Goal: Information Seeking & Learning: Learn about a topic

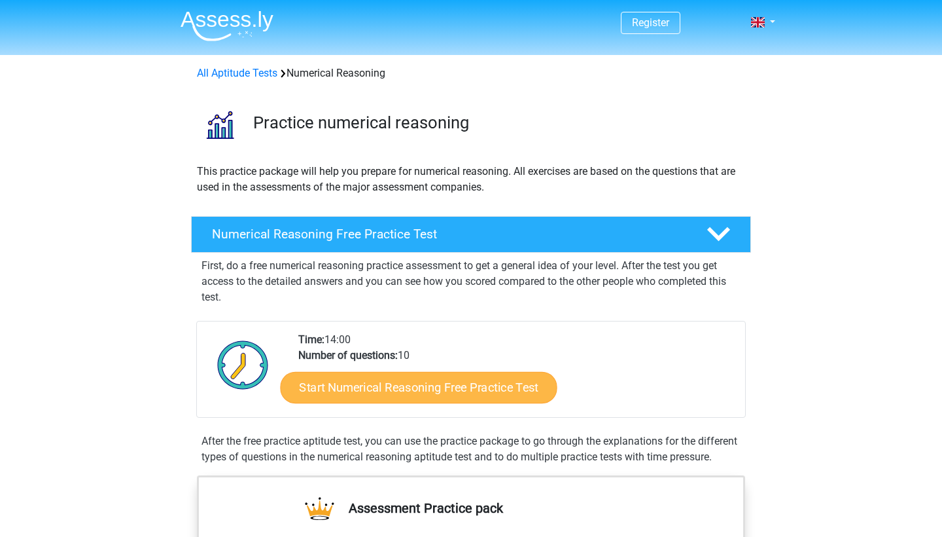
click at [372, 392] on link "Start Numerical Reasoning Free Practice Test" at bounding box center [419, 386] width 277 height 31
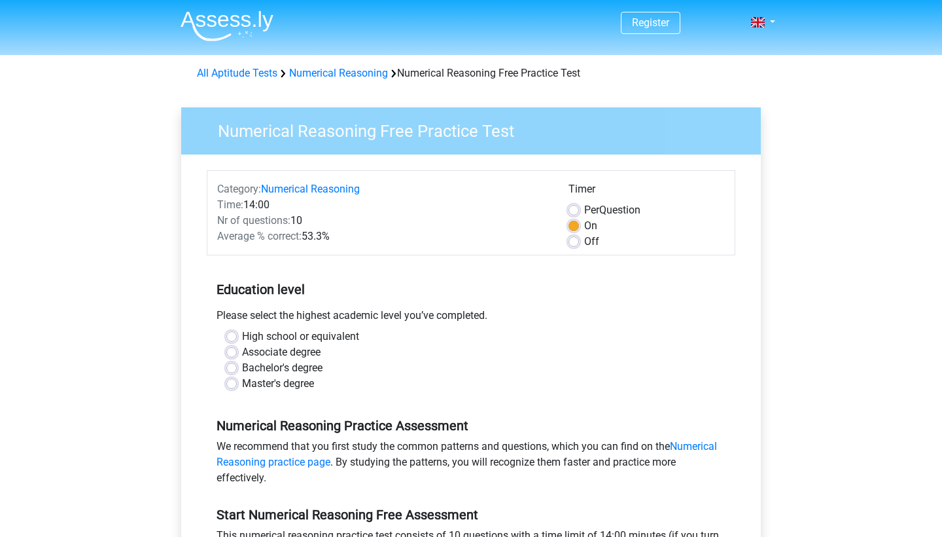
click at [242, 336] on label "High school or equivalent" at bounding box center [300, 337] width 117 height 16
click at [232, 336] on input "High school or equivalent" at bounding box center [231, 335] width 10 height 13
radio input "true"
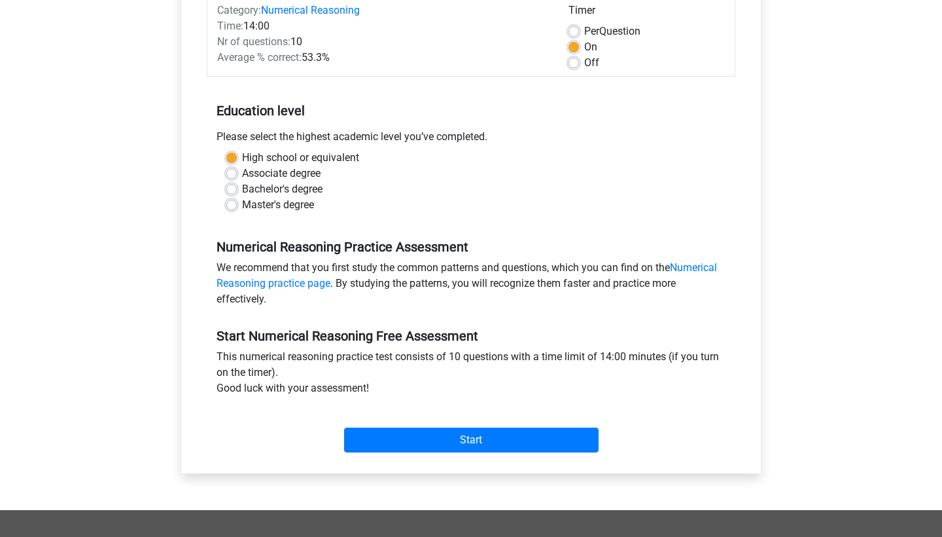
scroll to position [232, 0]
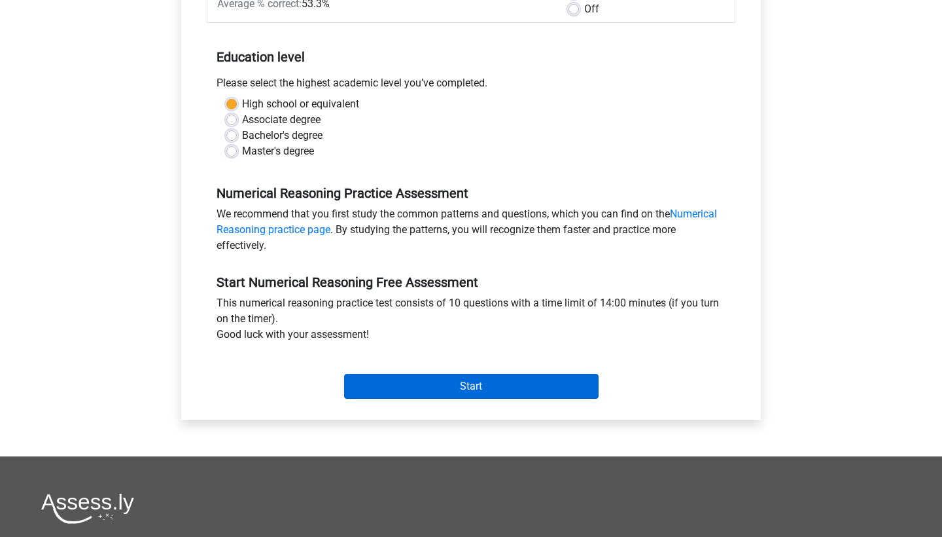
click at [459, 395] on input "Start" at bounding box center [471, 386] width 255 height 25
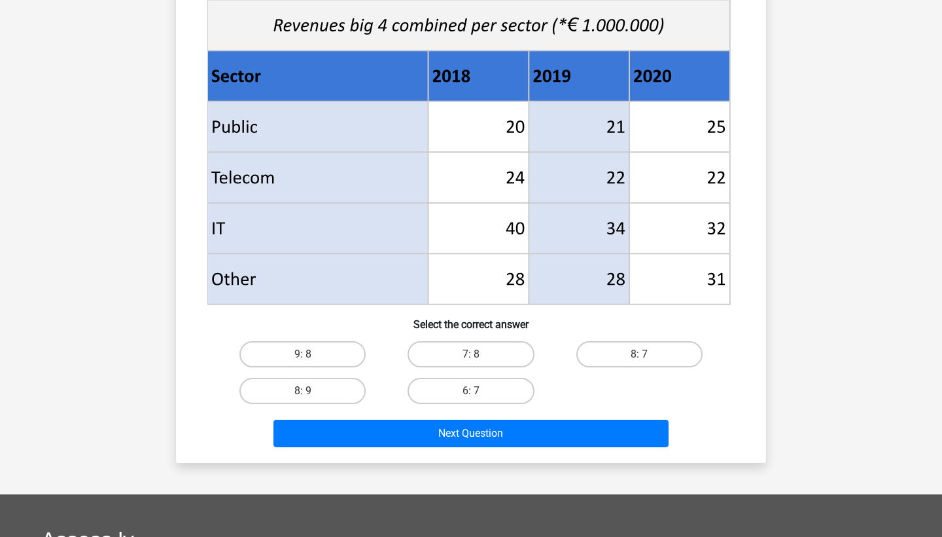
scroll to position [483, 0]
click at [634, 349] on label "8: 7" at bounding box center [640, 354] width 126 height 26
click at [639, 354] on input "8: 7" at bounding box center [643, 358] width 9 height 9
radio input "true"
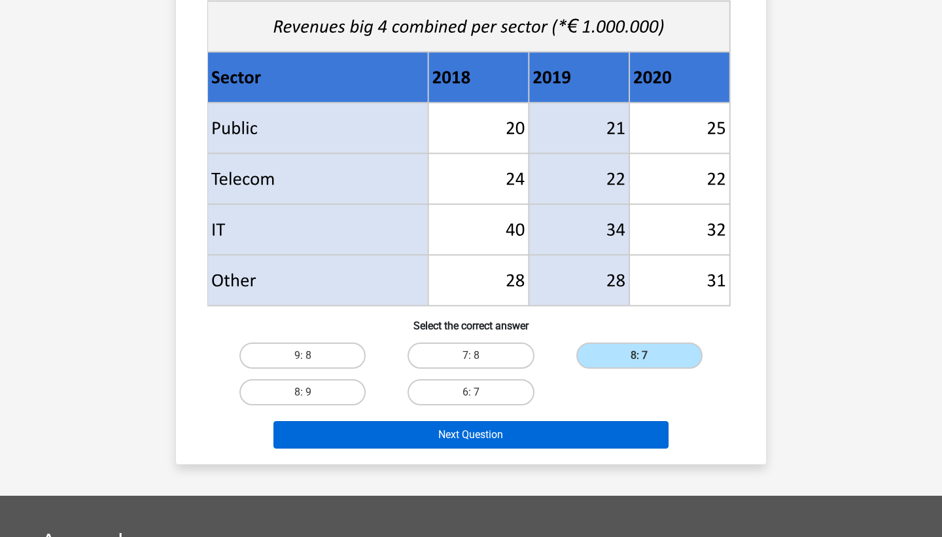
click at [551, 443] on button "Next Question" at bounding box center [472, 434] width 396 height 27
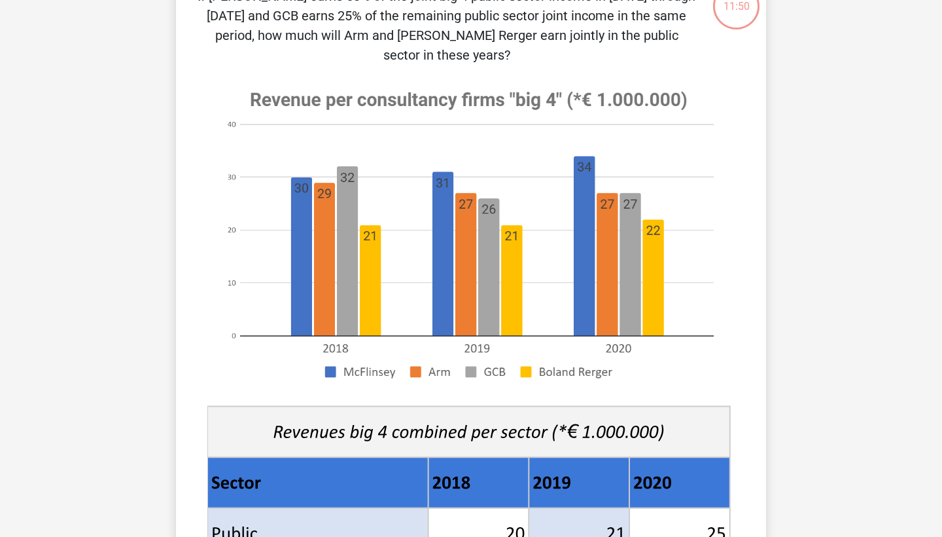
scroll to position [56, 0]
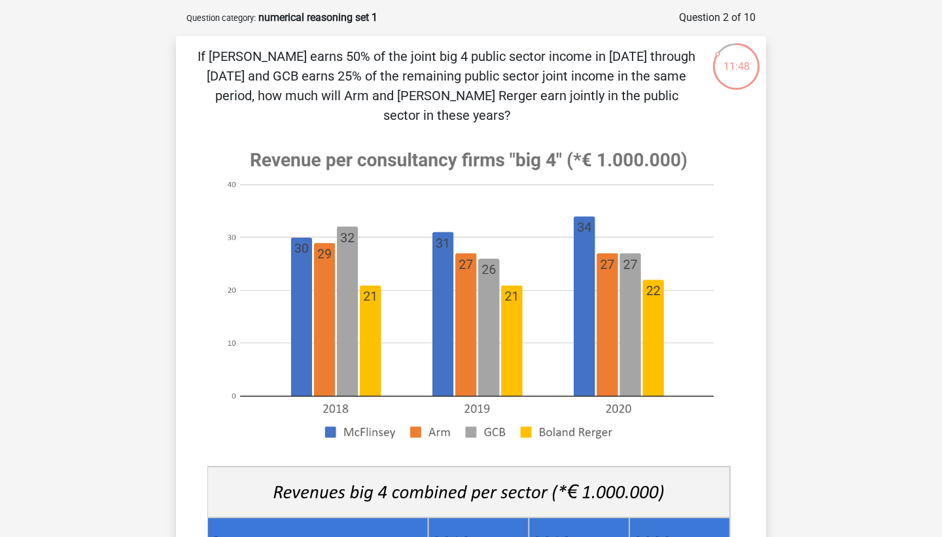
click at [247, 332] on image at bounding box center [468, 294] width 523 height 319
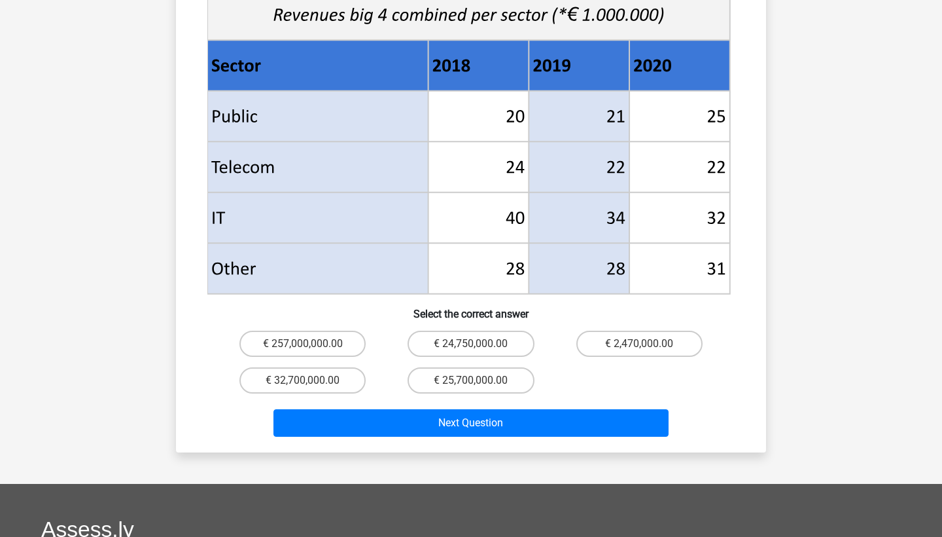
scroll to position [530, 0]
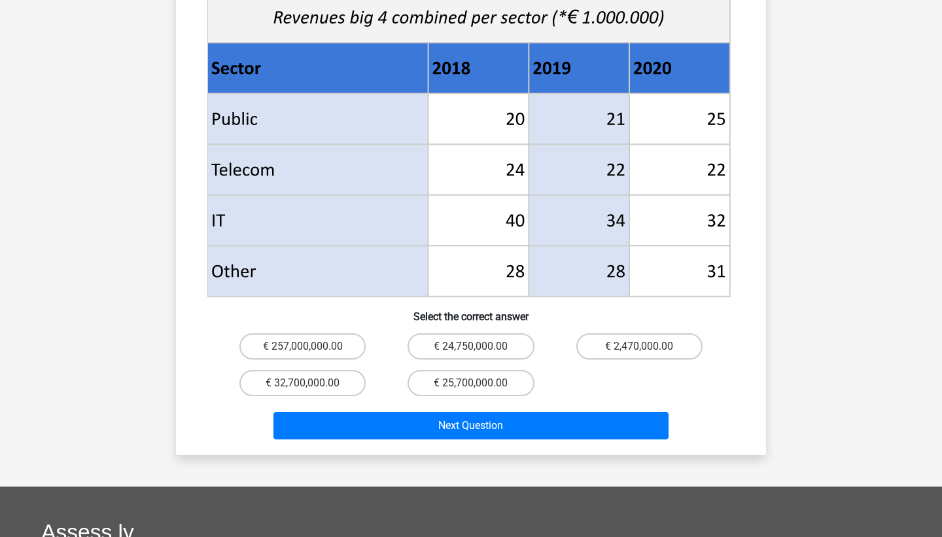
click at [482, 328] on div "€ 24,750,000.00" at bounding box center [471, 346] width 168 height 37
click at [482, 333] on label "€ 24,750,000.00" at bounding box center [471, 346] width 126 height 26
click at [480, 346] on input "€ 24,750,000.00" at bounding box center [475, 350] width 9 height 9
radio input "true"
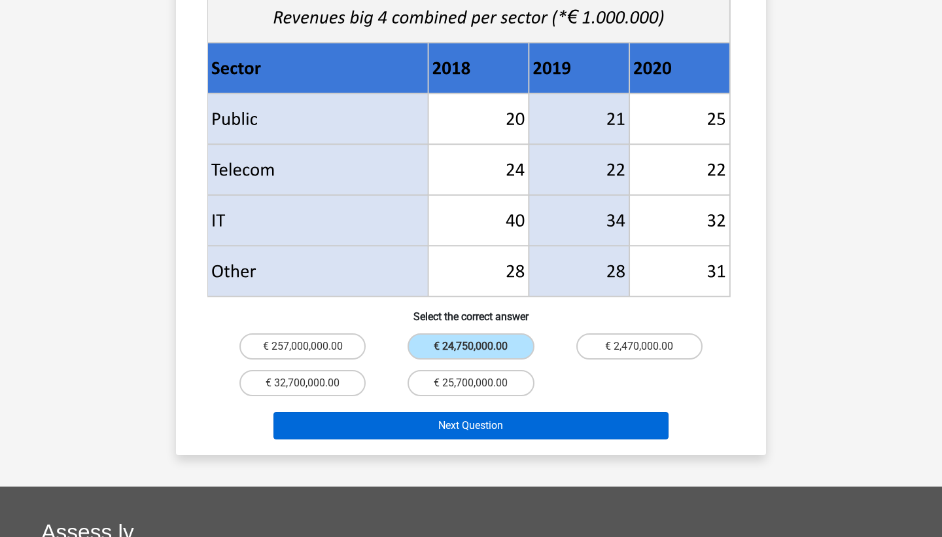
click at [486, 415] on button "Next Question" at bounding box center [472, 425] width 396 height 27
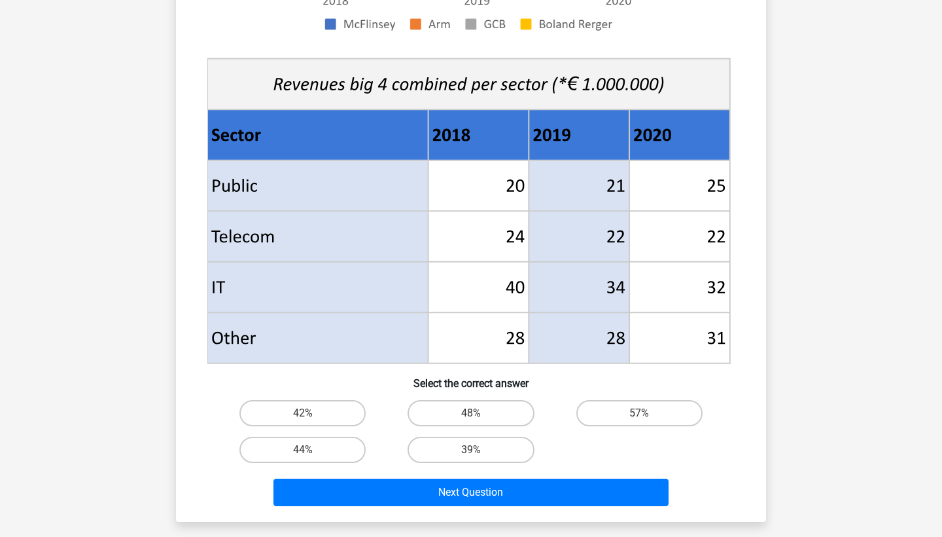
scroll to position [424, 0]
click at [507, 418] on label "48%" at bounding box center [471, 413] width 126 height 26
click at [480, 418] on input "48%" at bounding box center [475, 417] width 9 height 9
radio input "true"
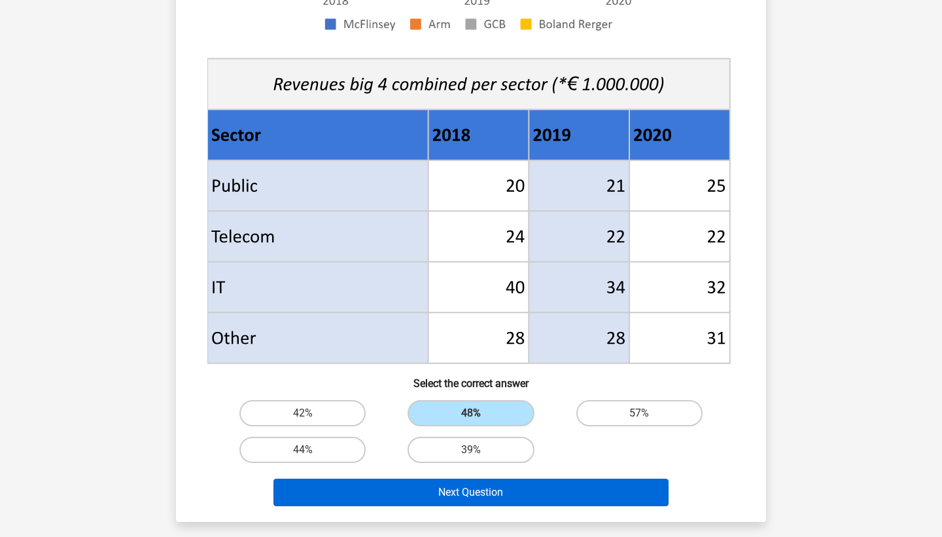
click at [527, 485] on button "Next Question" at bounding box center [472, 491] width 396 height 27
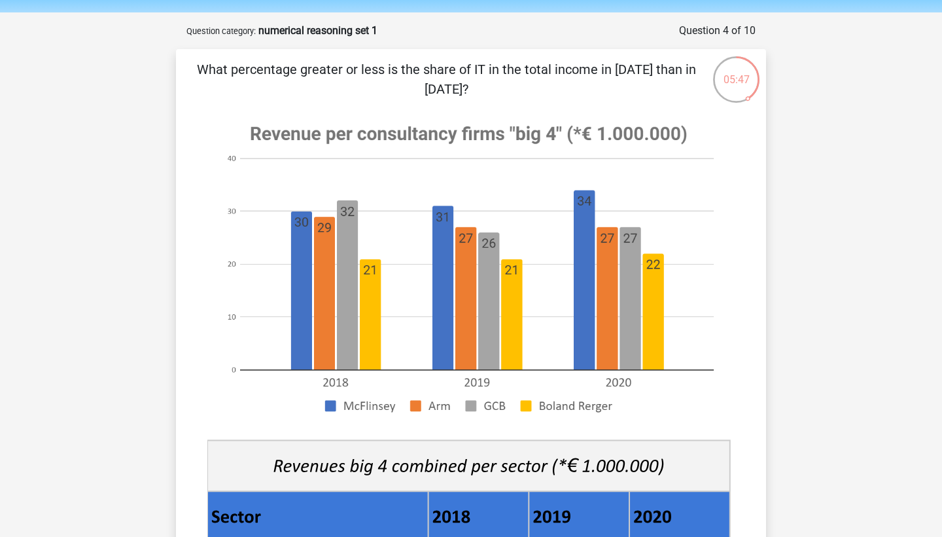
scroll to position [41, 0]
